Goal: Task Accomplishment & Management: Manage account settings

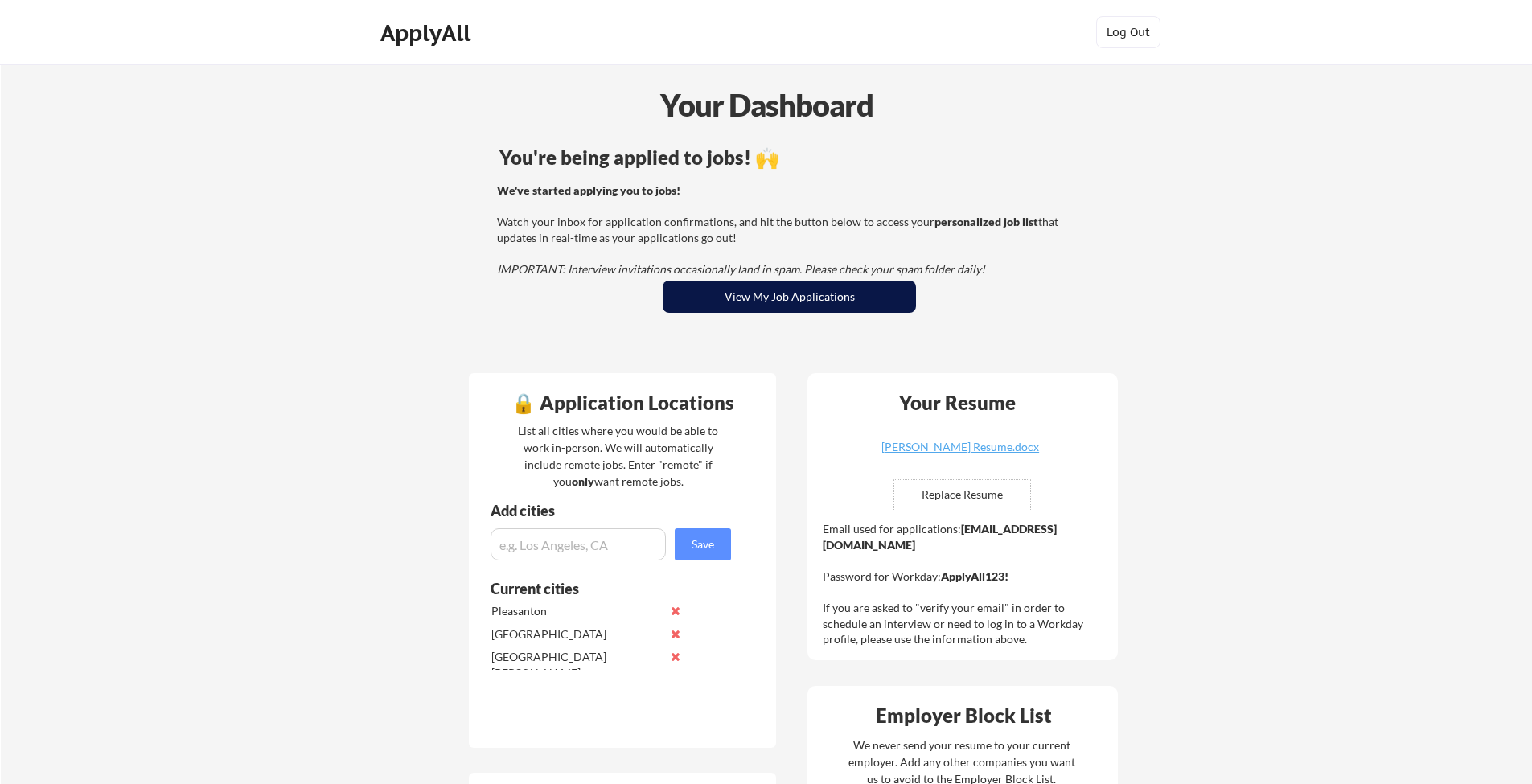
click at [759, 303] on button "View My Job Applications" at bounding box center [789, 296] width 254 height 32
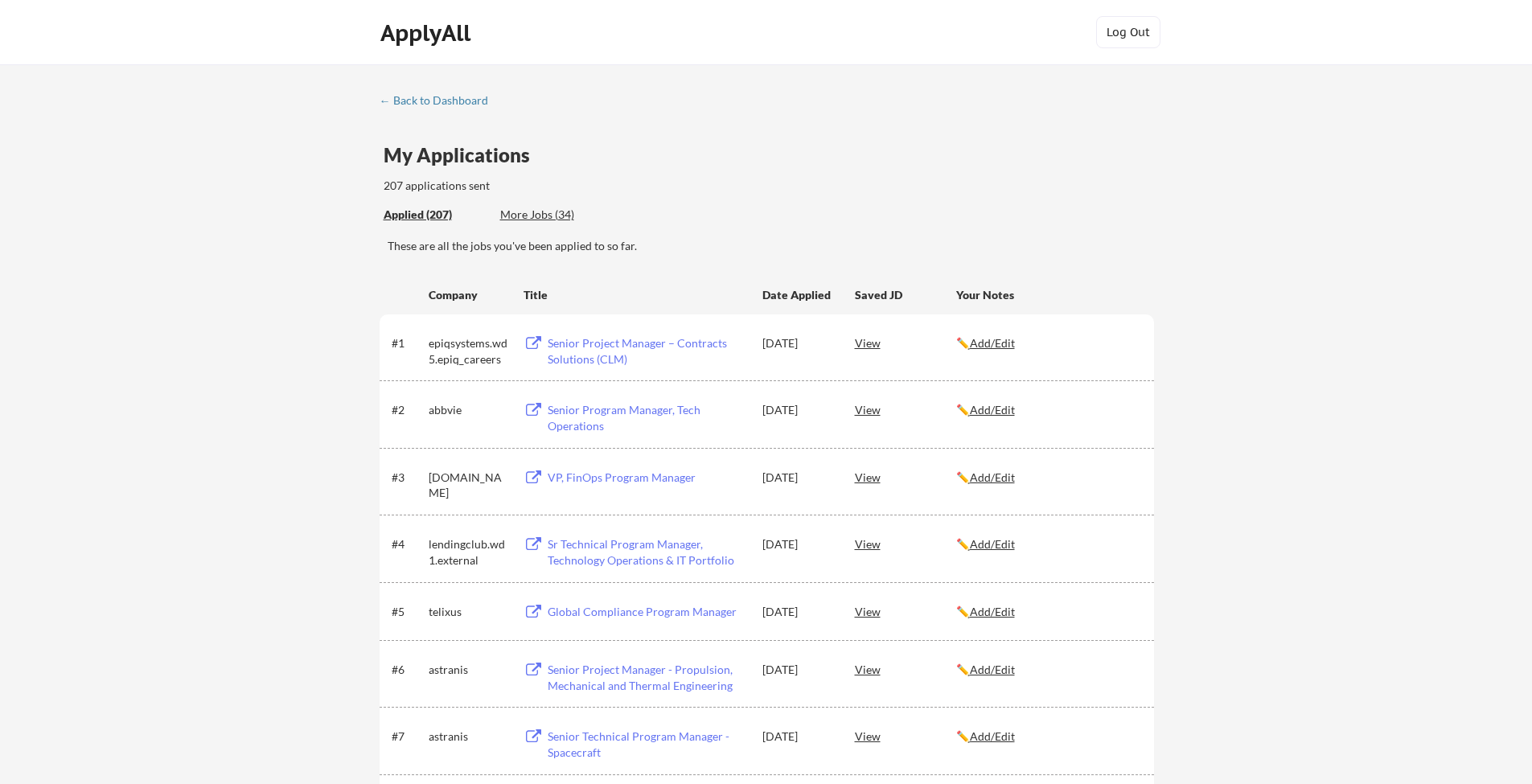
click at [549, 222] on div "More Jobs (34)" at bounding box center [559, 215] width 118 height 17
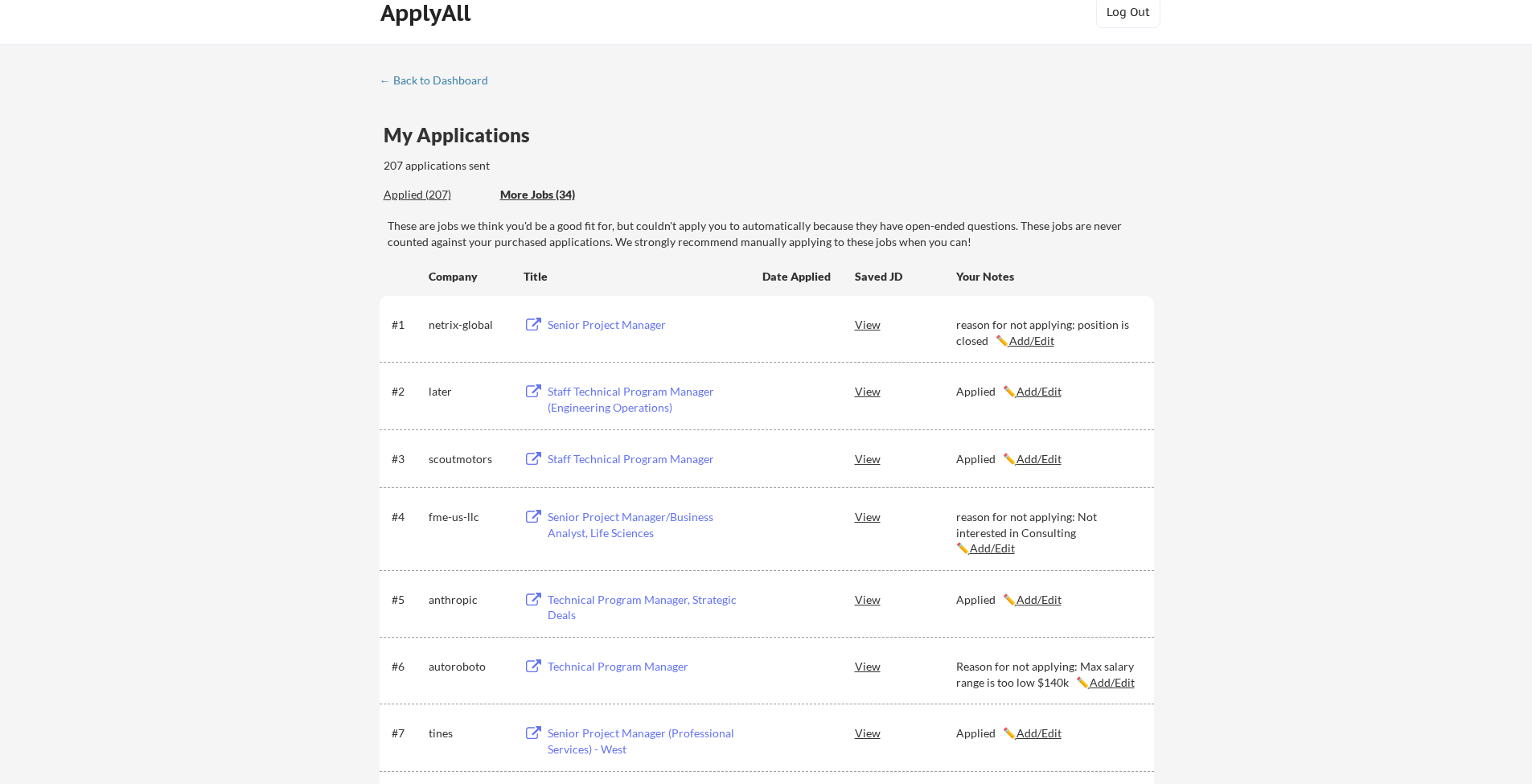
scroll to position [14, 0]
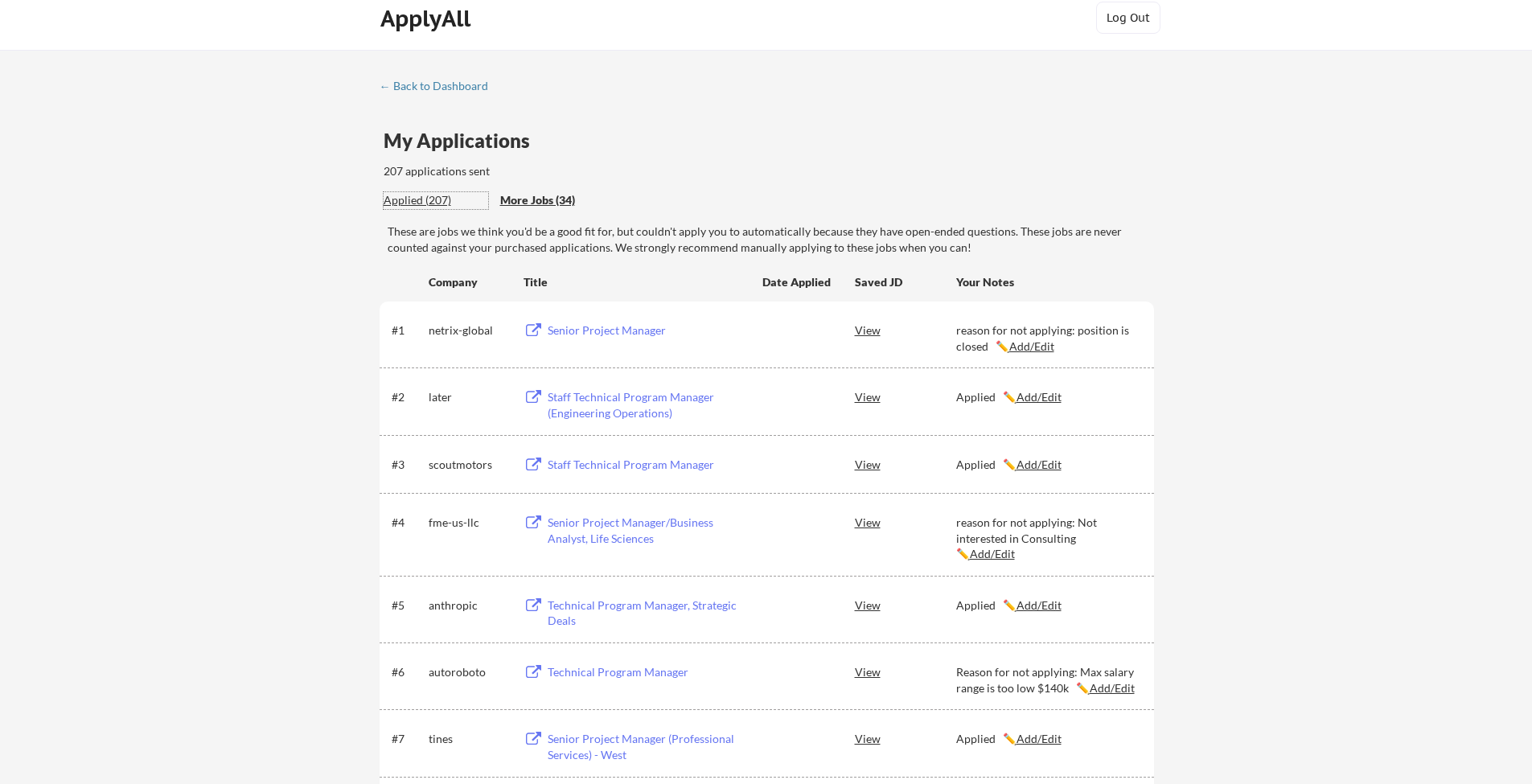
click at [425, 205] on div "Applied (207)" at bounding box center [436, 200] width 105 height 16
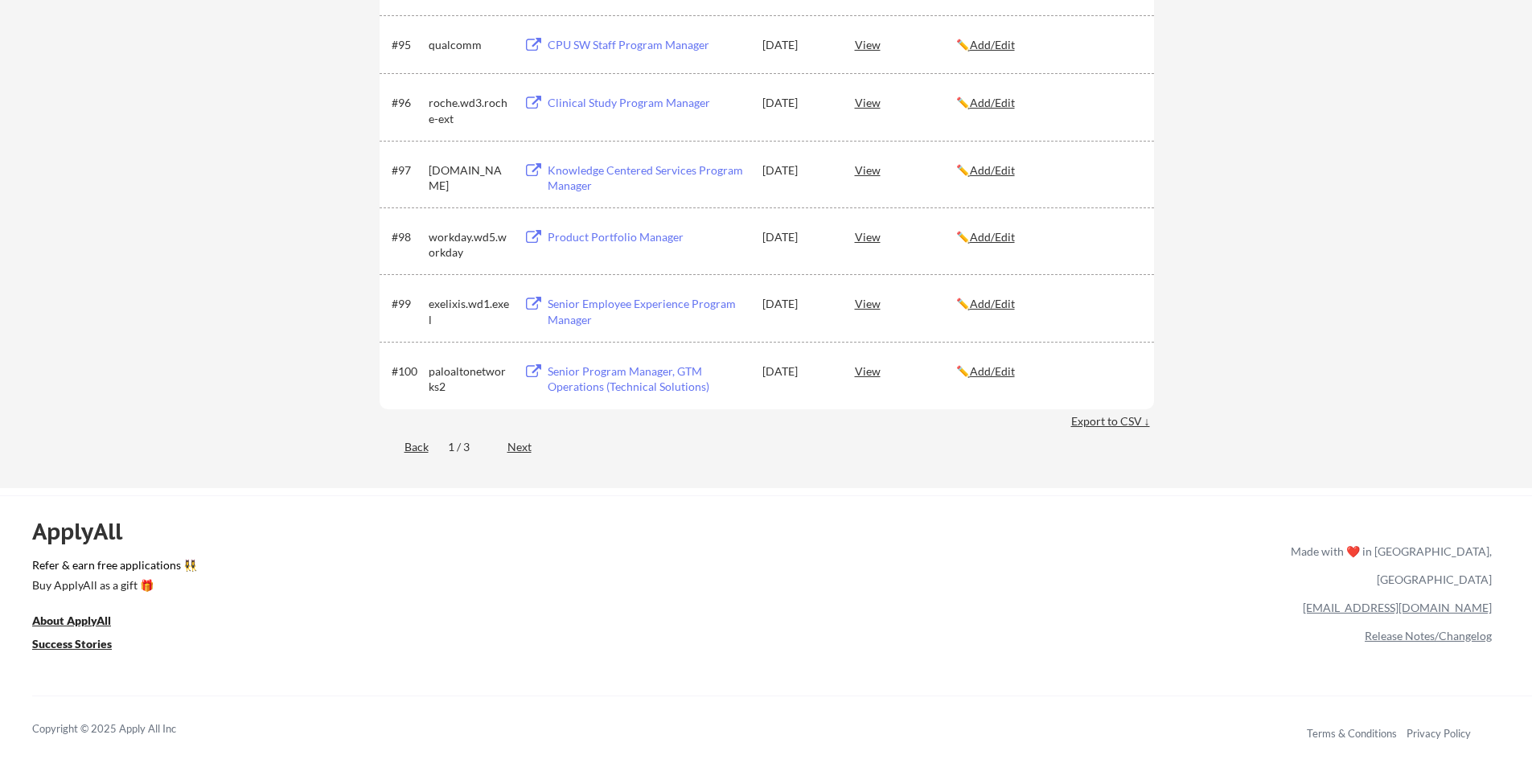
scroll to position [6395, 0]
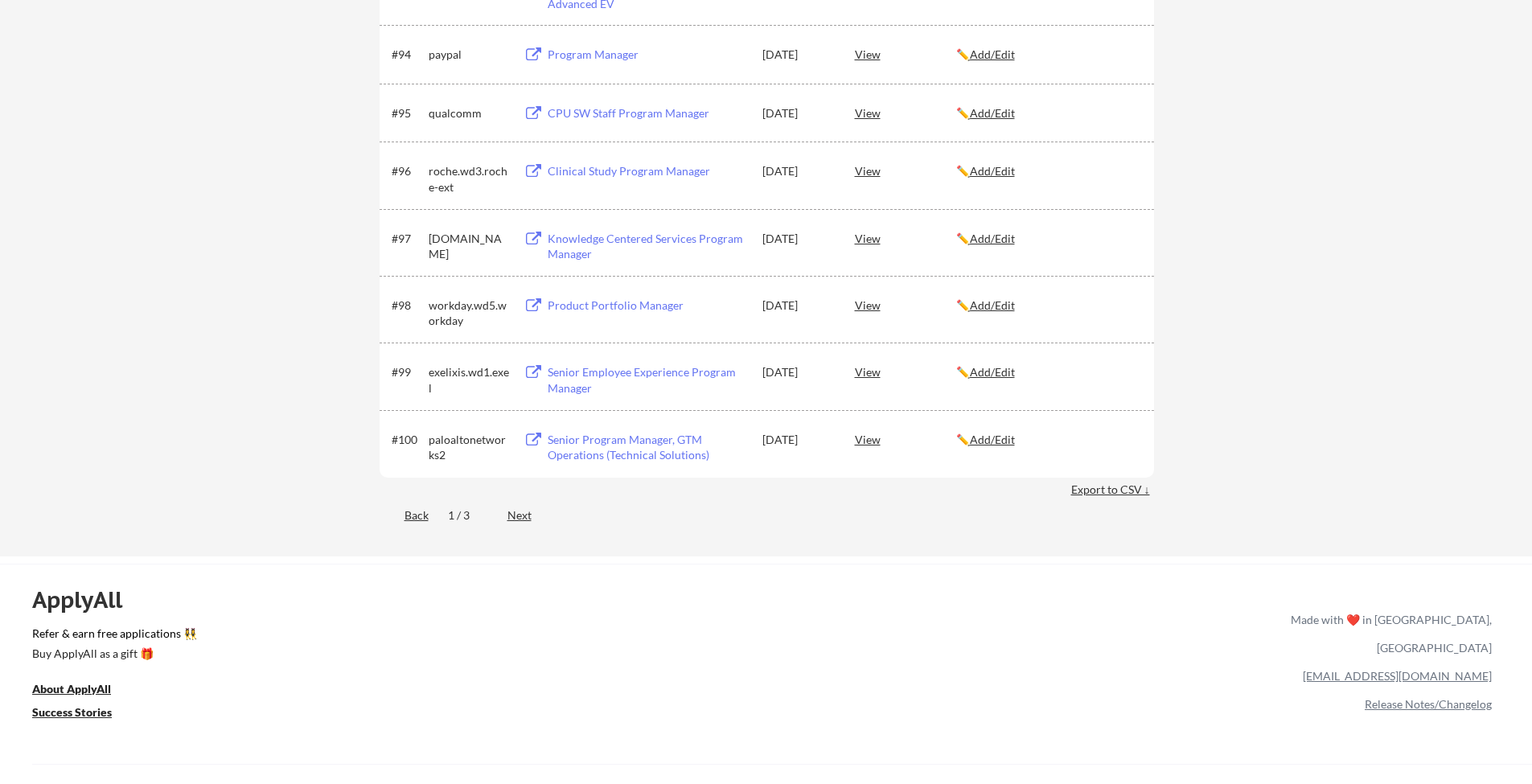
click at [467, 515] on div "1 / 3" at bounding box center [468, 515] width 40 height 16
click at [513, 516] on div "Next" at bounding box center [528, 515] width 42 height 16
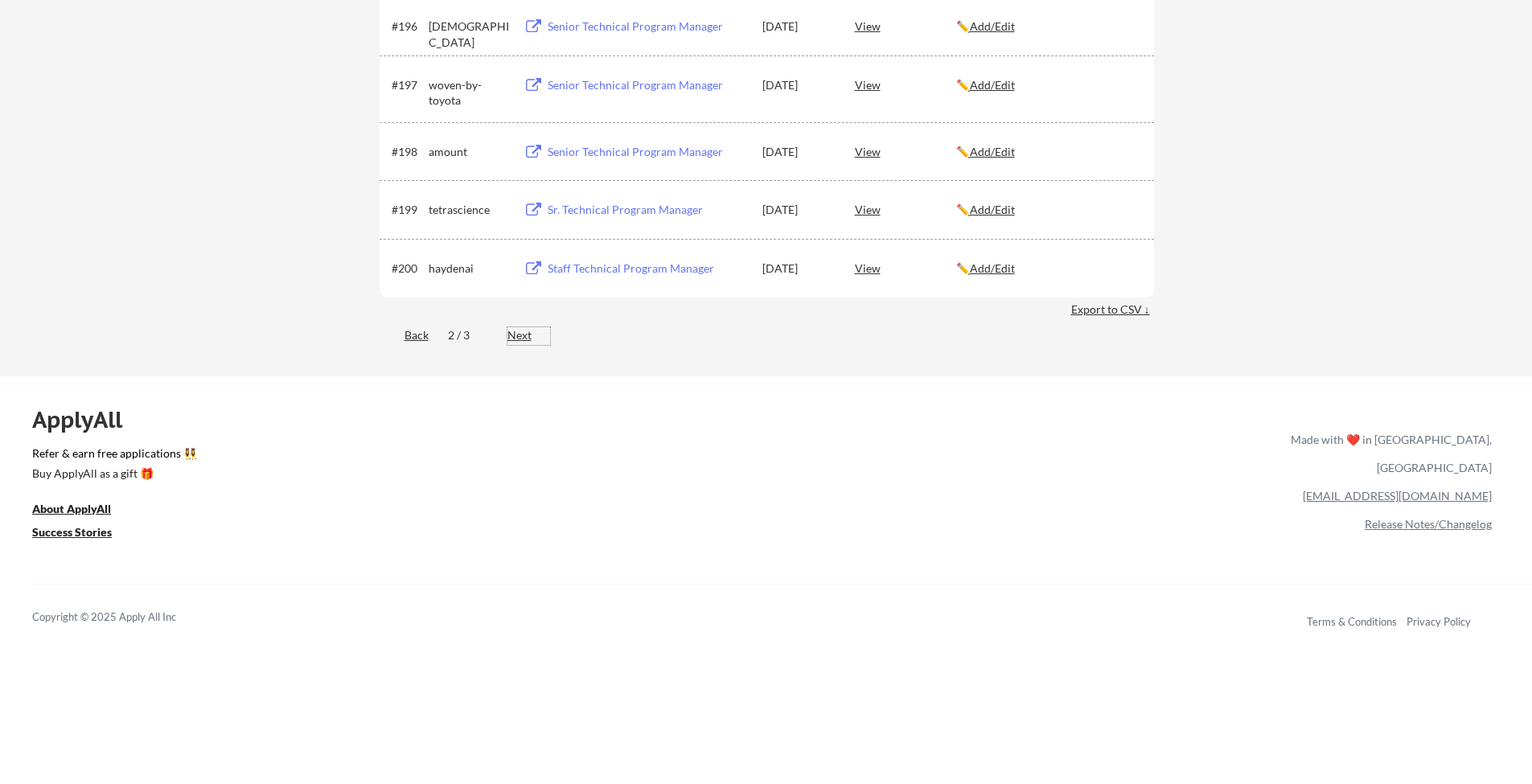
click at [510, 330] on div "Next" at bounding box center [528, 335] width 42 height 16
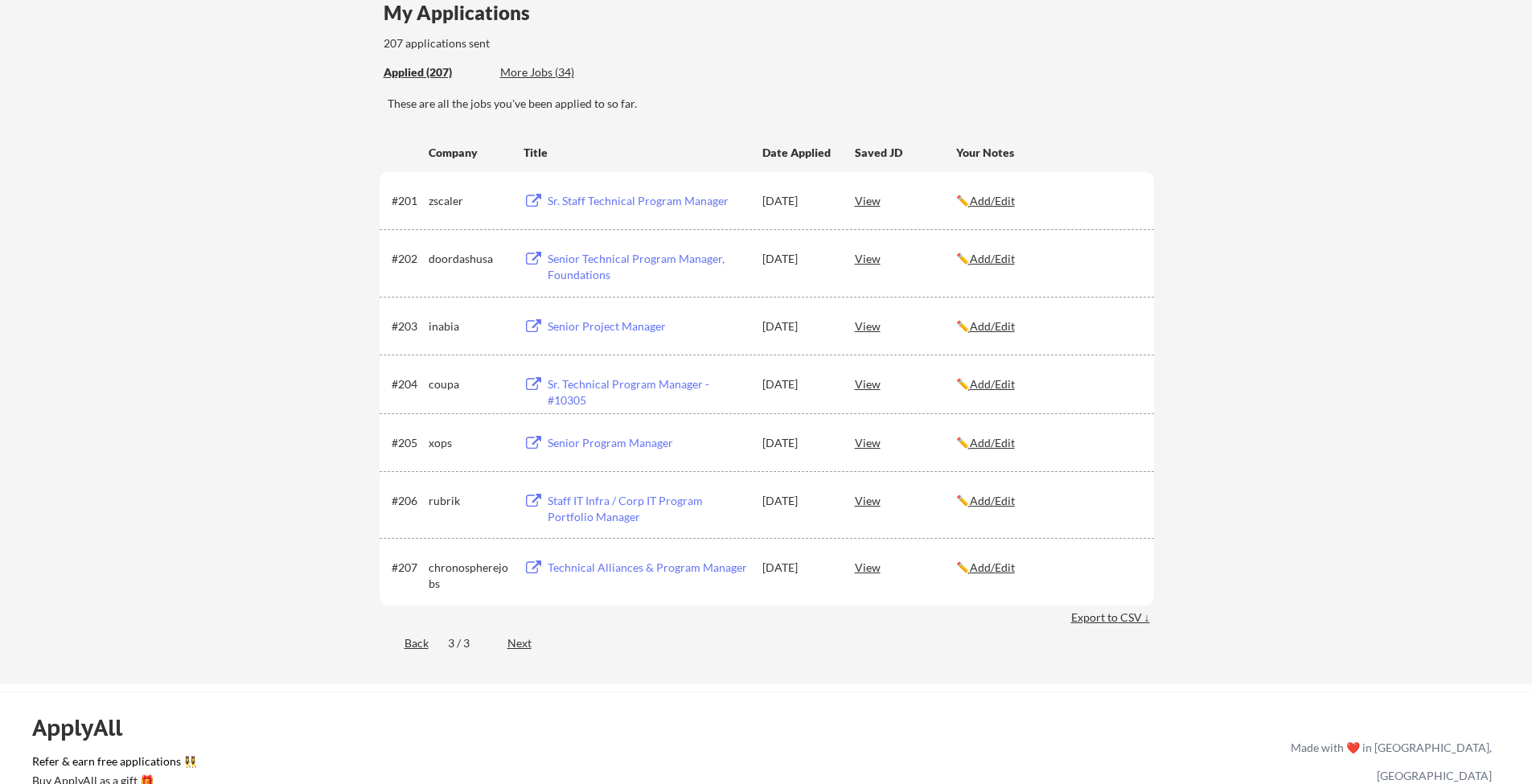
scroll to position [144, 0]
click at [417, 647] on div "Back" at bounding box center [403, 641] width 49 height 16
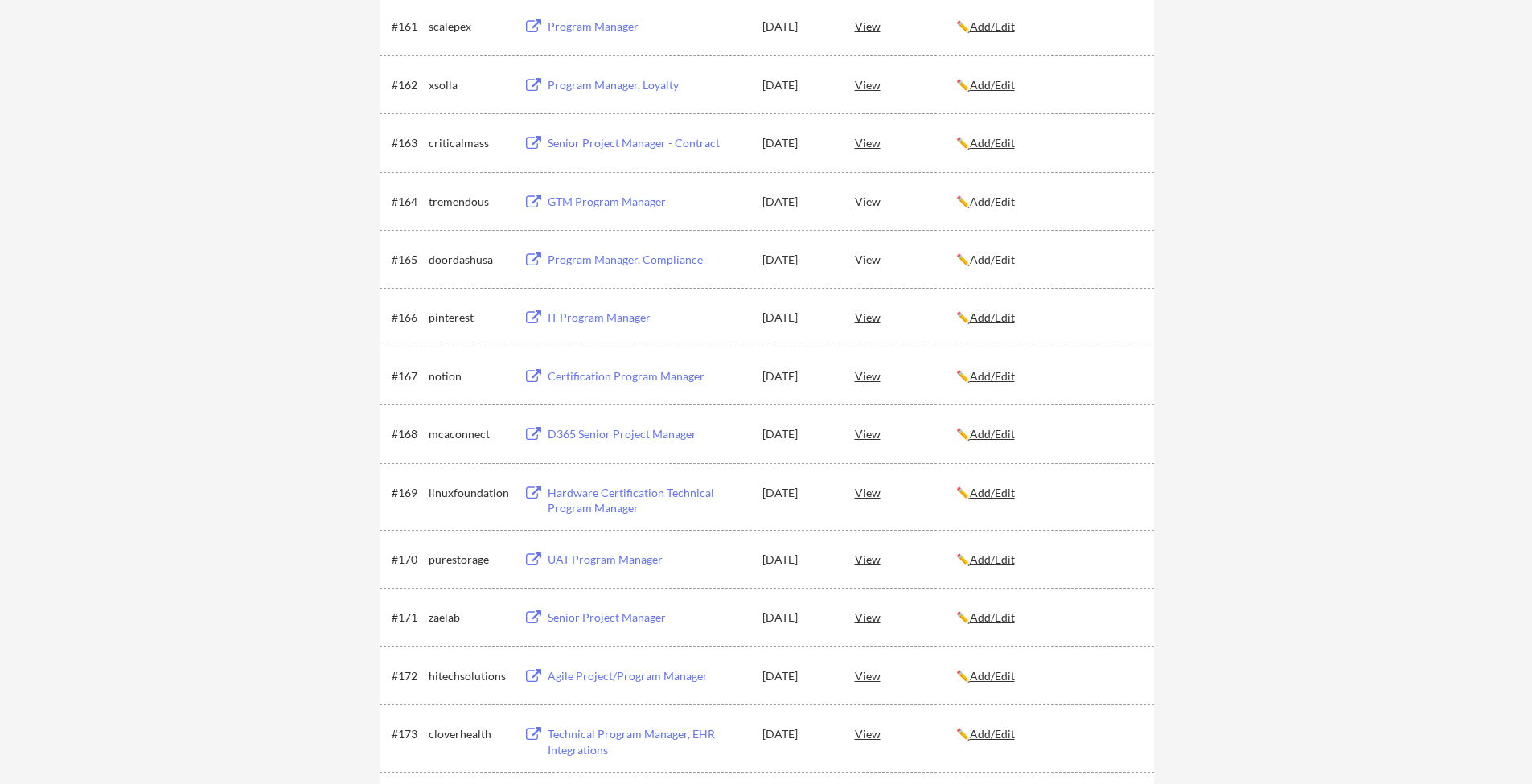
scroll to position [0, 0]
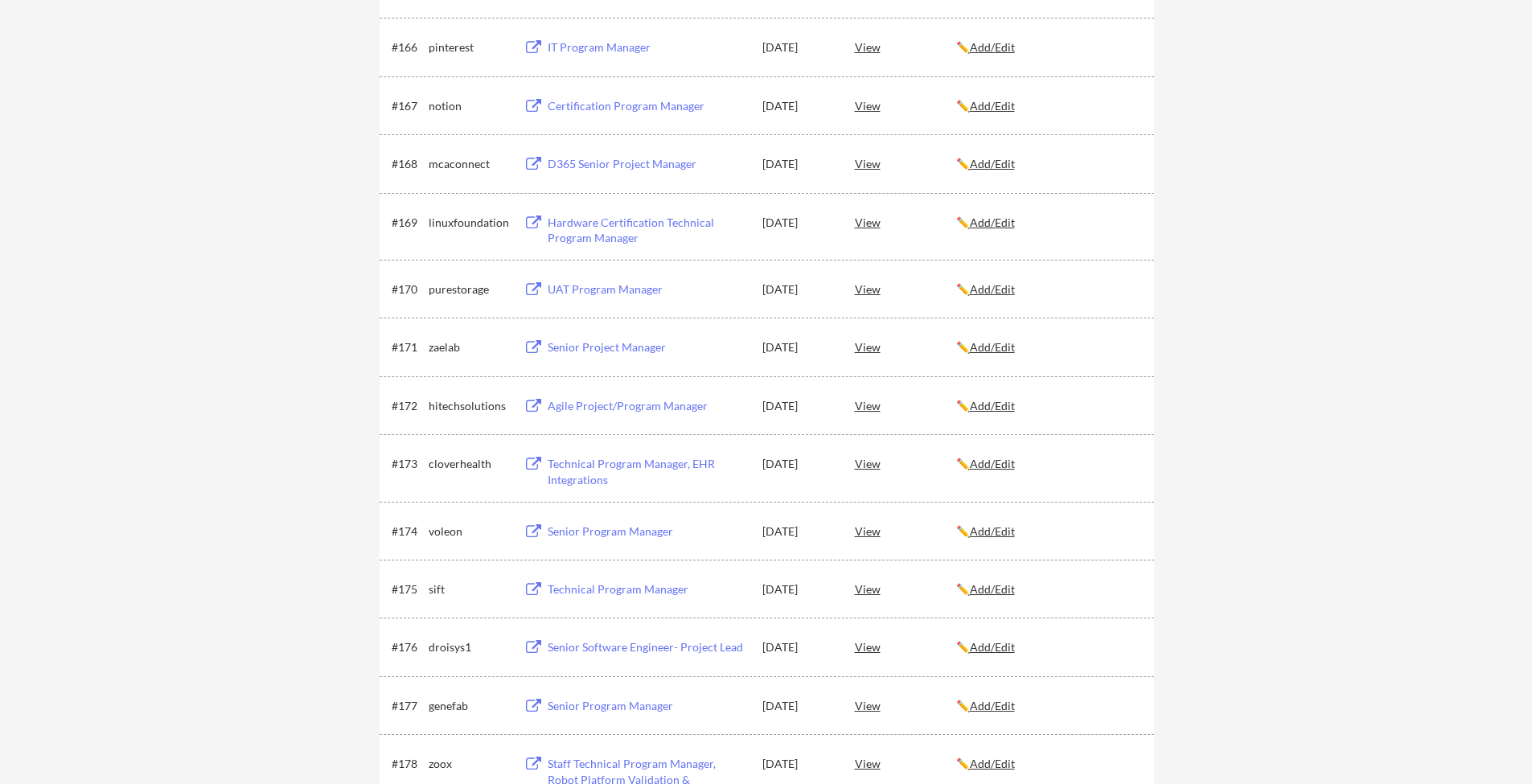
click at [562, 289] on div "UAT Program Manager" at bounding box center [648, 288] width 200 height 16
